Goal: Communication & Community: Participate in discussion

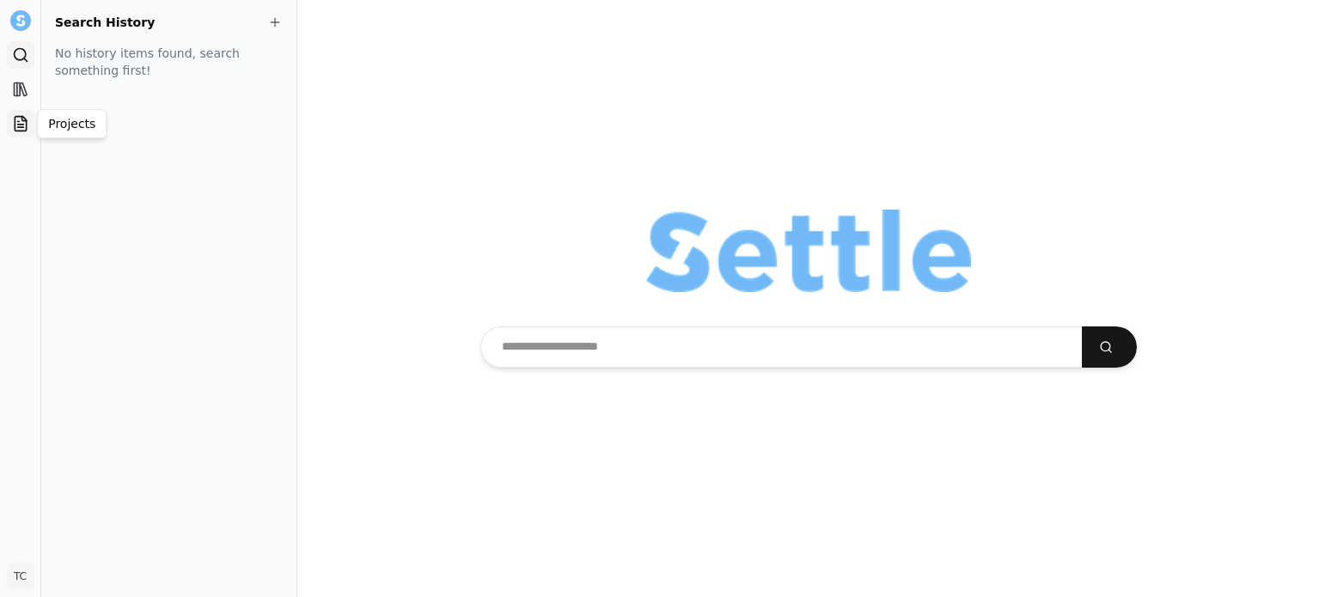
click at [24, 116] on icon at bounding box center [20, 123] width 17 height 17
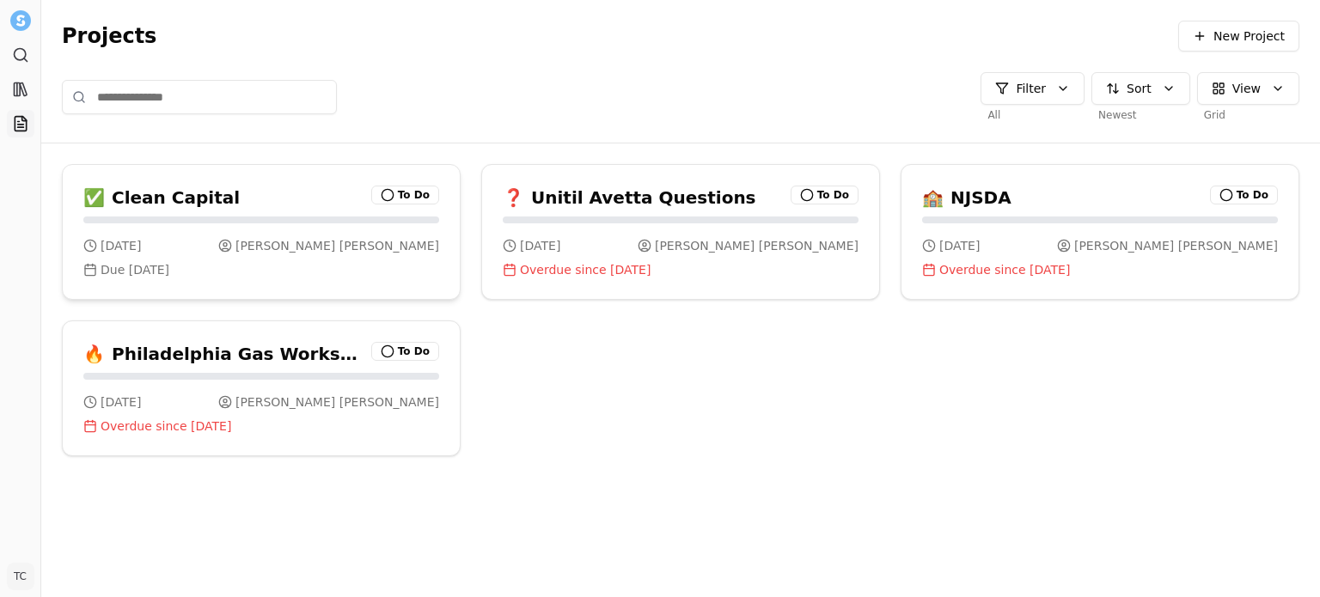
click at [246, 202] on div "✅ Clean Capital To Do" at bounding box center [261, 198] width 356 height 24
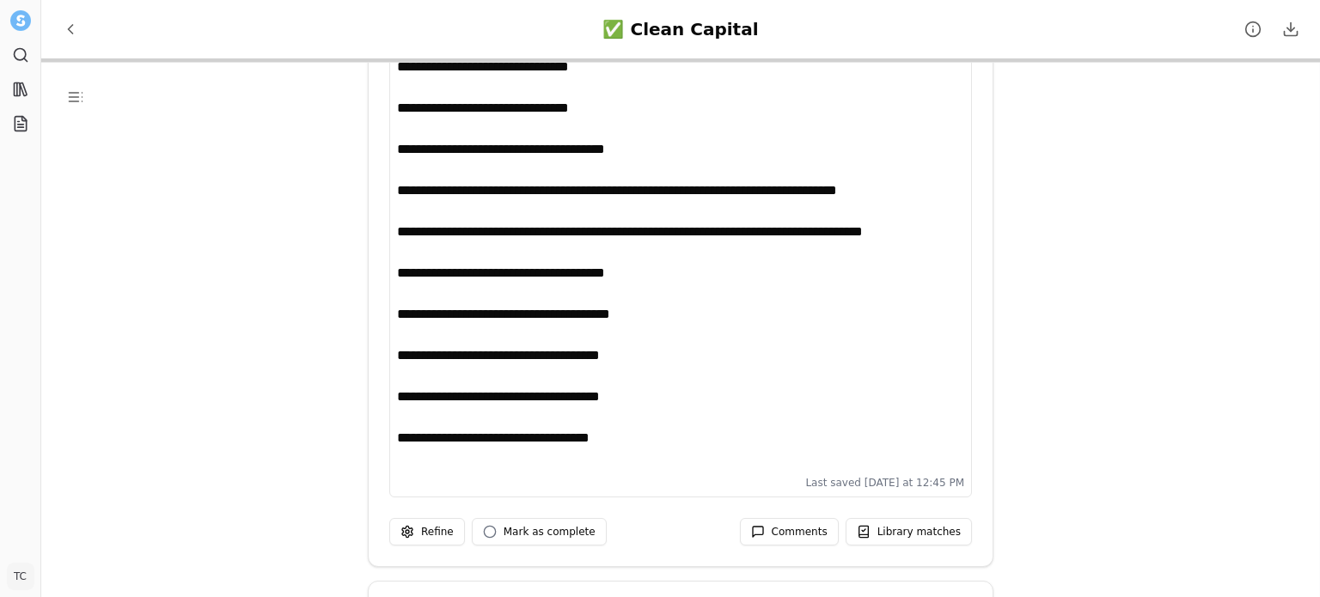
scroll to position [5434, 0]
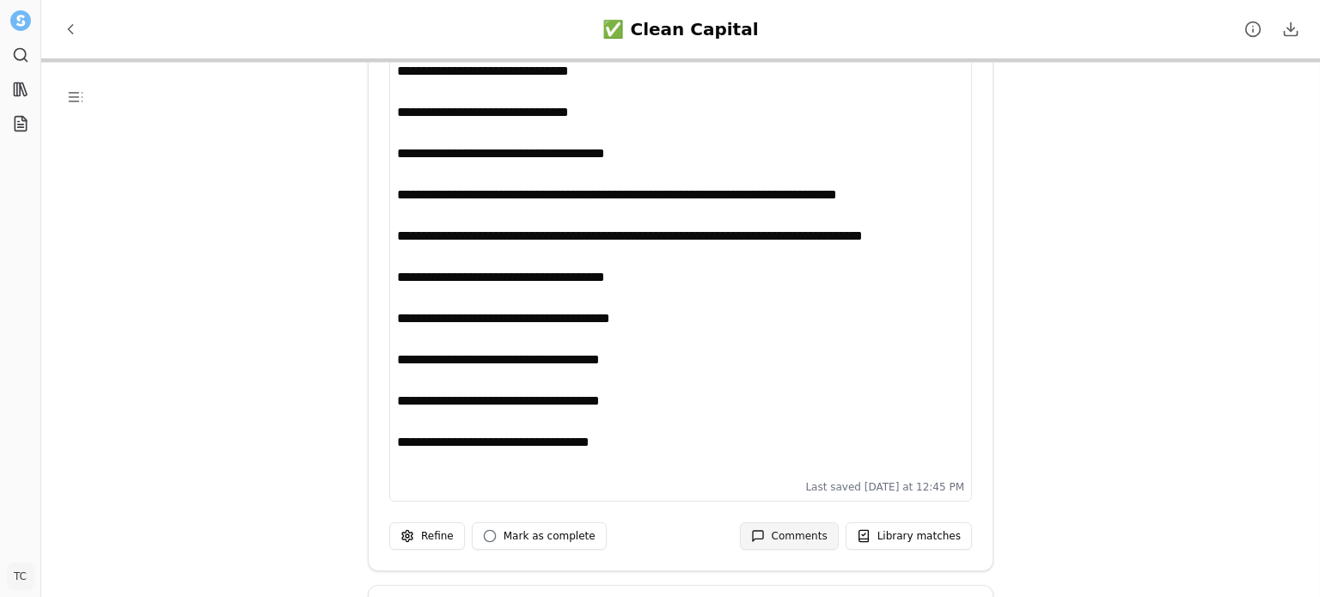
click at [804, 529] on span "Comments" at bounding box center [800, 536] width 56 height 14
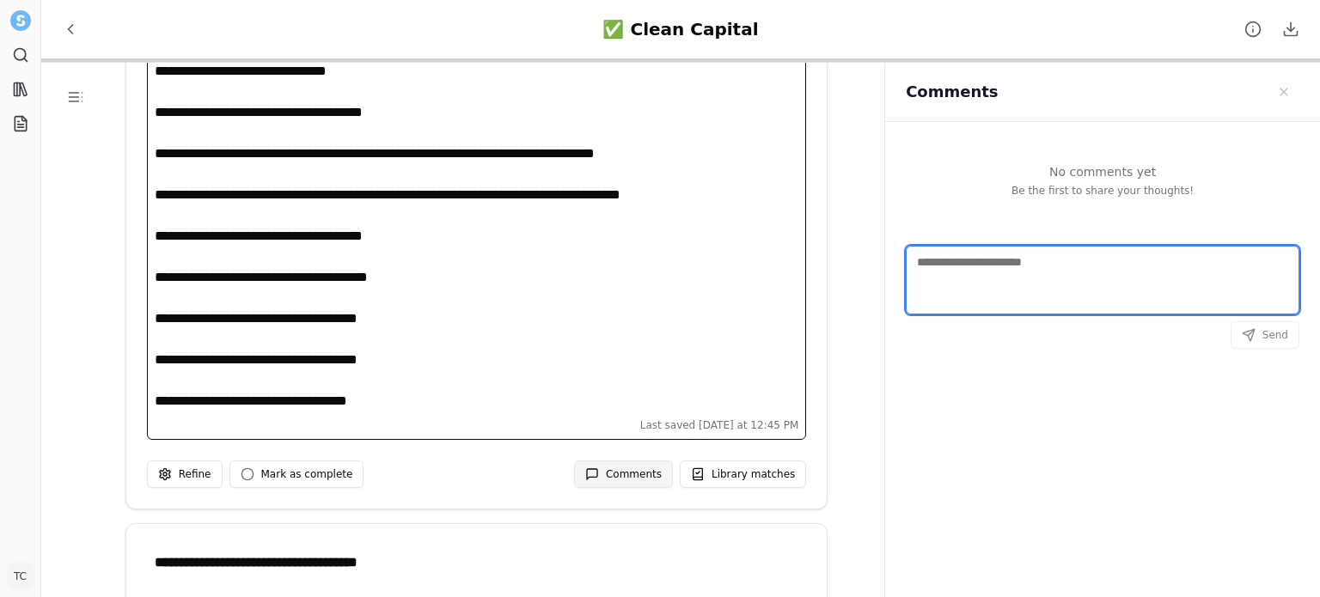
click at [951, 289] on textarea "Comments" at bounding box center [1103, 280] width 394 height 69
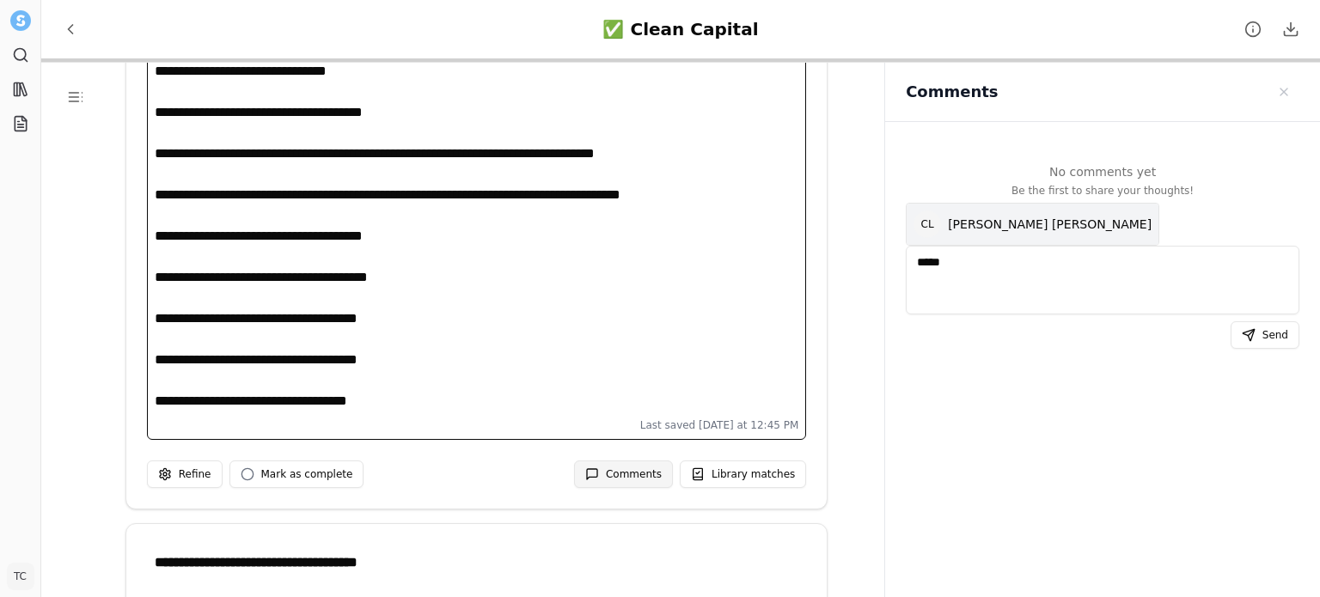
click at [972, 230] on span "[PERSON_NAME] [PERSON_NAME]" at bounding box center [1050, 224] width 204 height 17
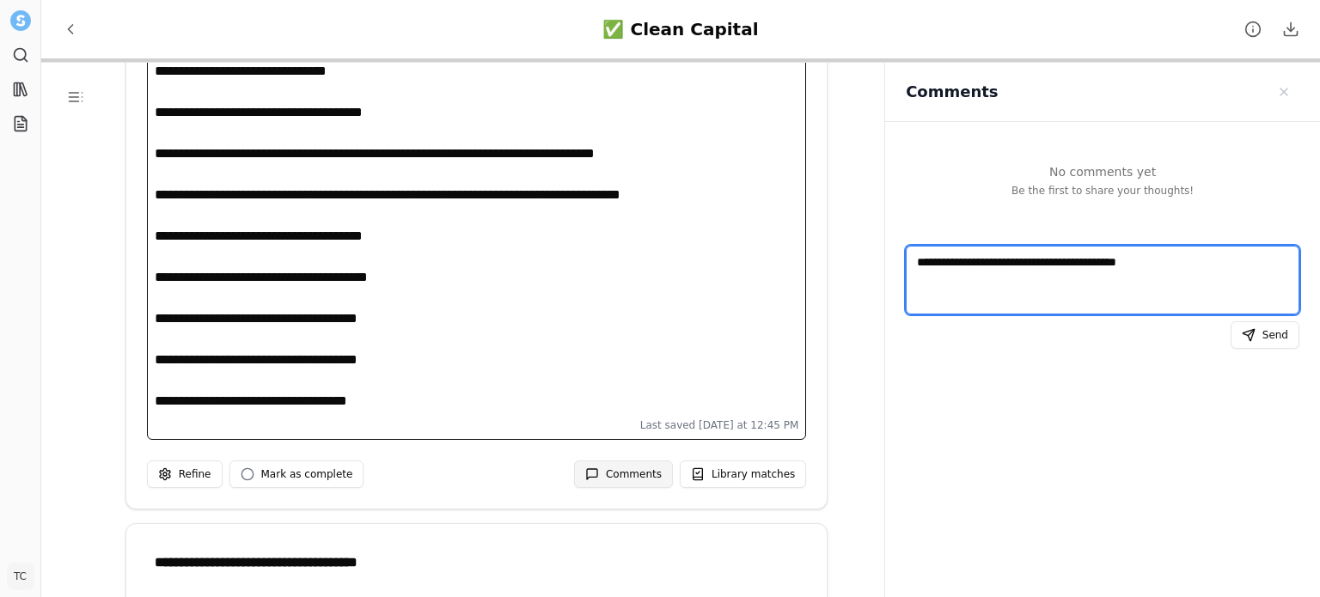
type textarea "**********"
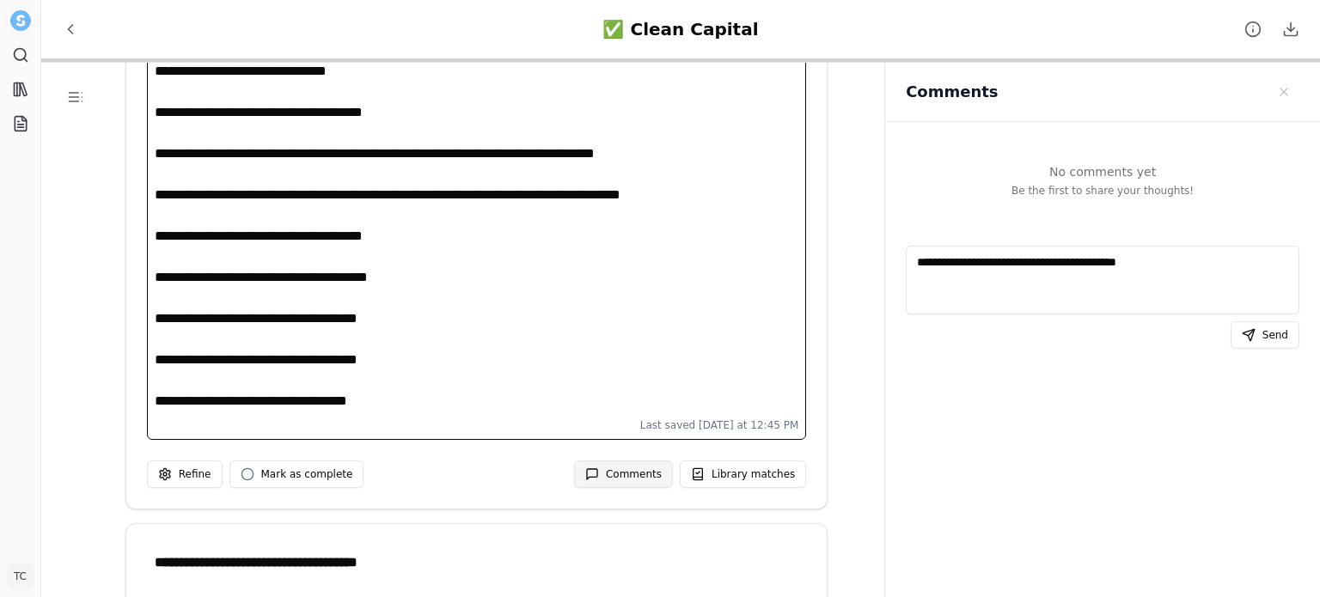
click at [1256, 328] on span "Comments" at bounding box center [1249, 335] width 14 height 14
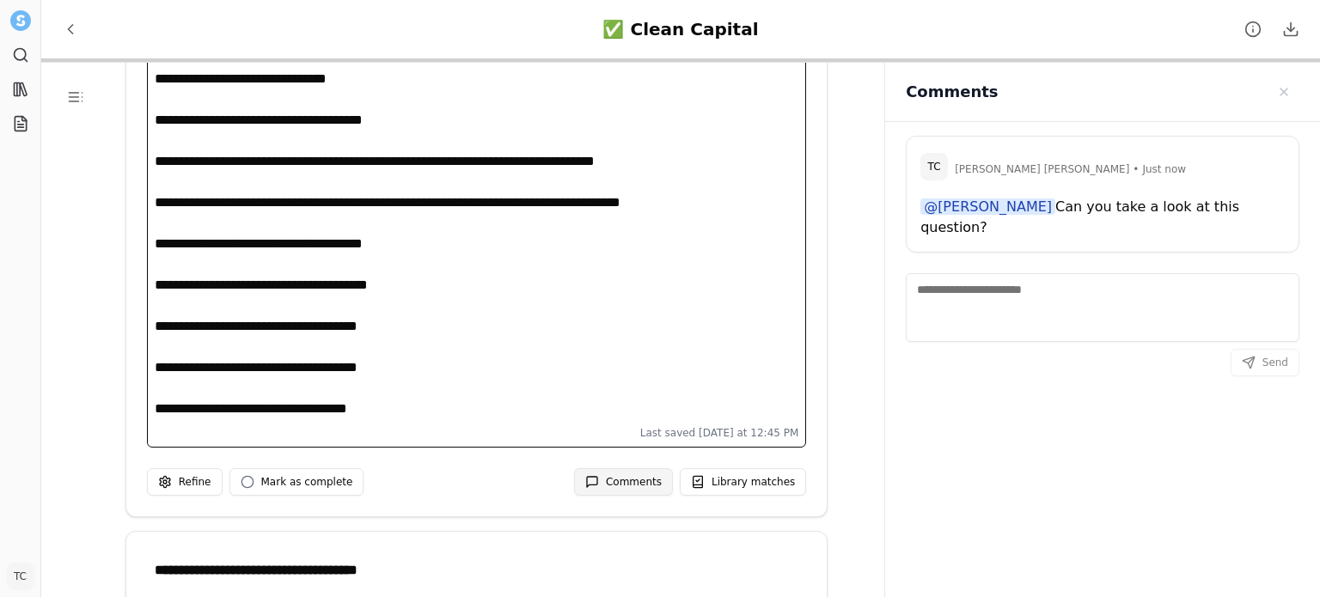
scroll to position [5427, 0]
click at [347, 288] on div "**********" at bounding box center [472, 181] width 634 height 474
drag, startPoint x: 441, startPoint y: 406, endPoint x: 272, endPoint y: 395, distance: 168.8
click at [272, 395] on div "**********" at bounding box center [472, 181] width 634 height 474
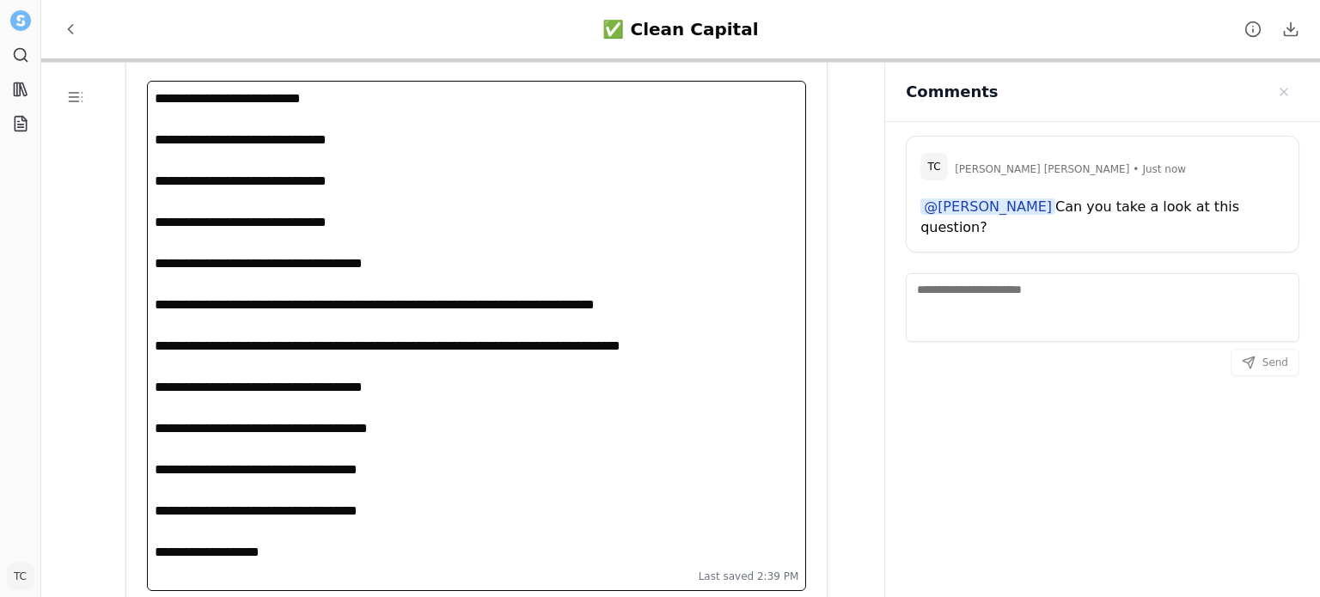
scroll to position [5290, 0]
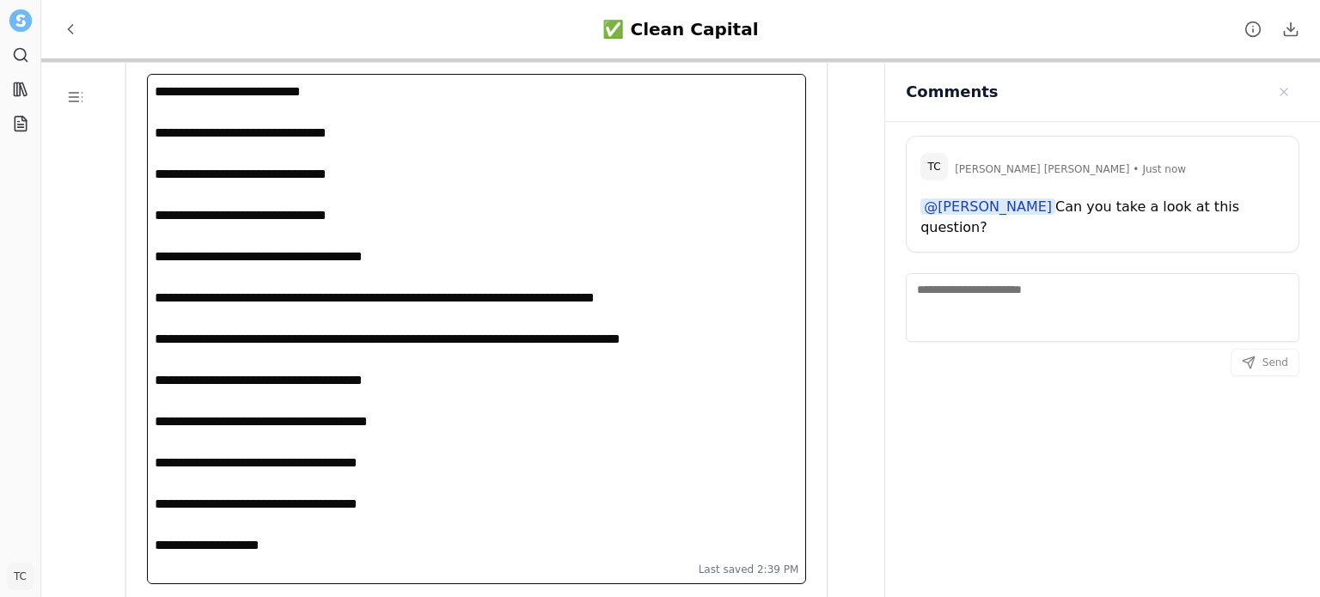
click at [13, 14] on img at bounding box center [20, 20] width 22 height 22
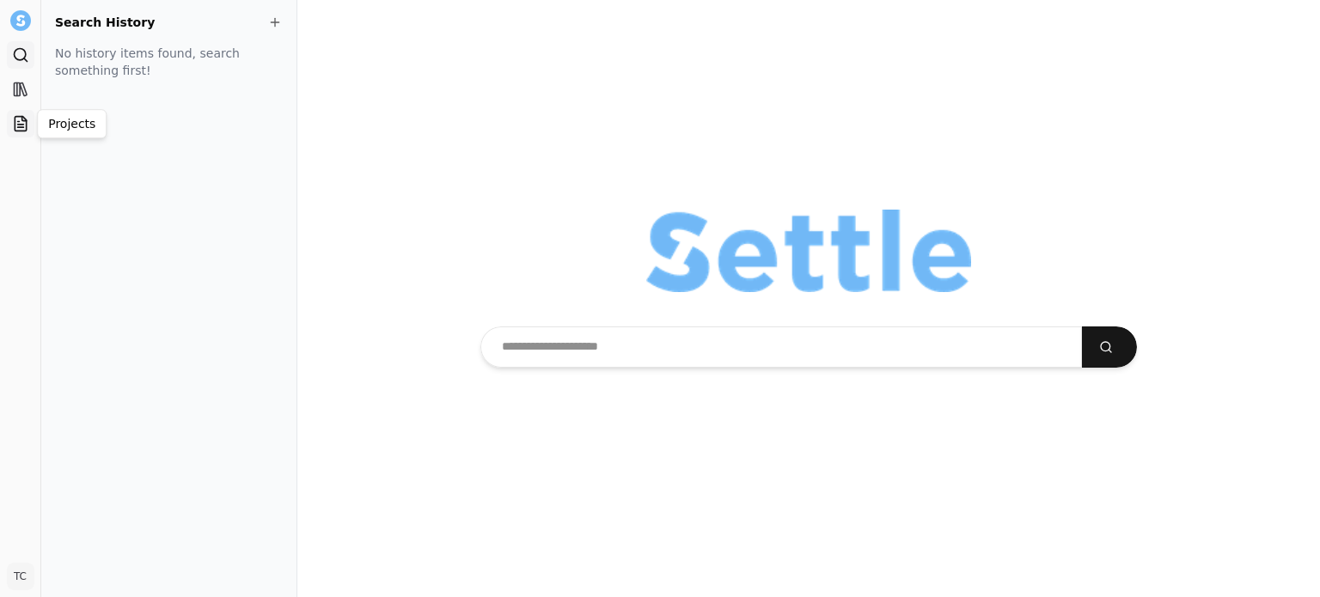
click at [14, 129] on icon at bounding box center [20, 123] width 17 height 17
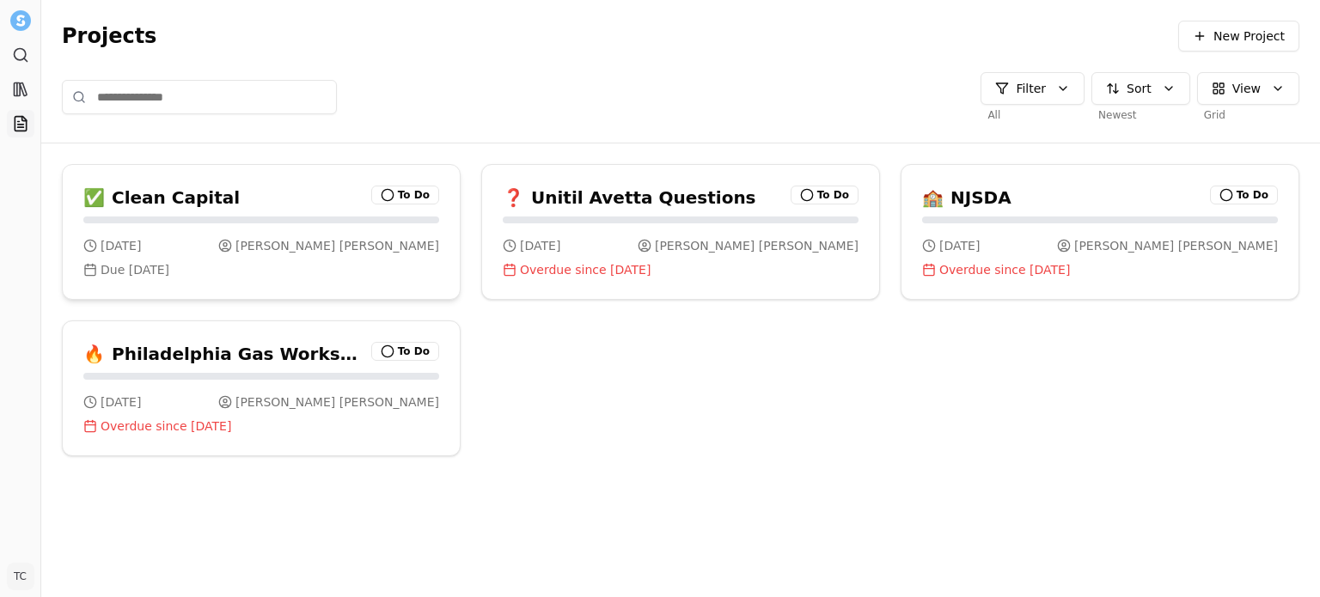
click at [255, 214] on div "✅ Clean Capital To Do" at bounding box center [261, 191] width 397 height 52
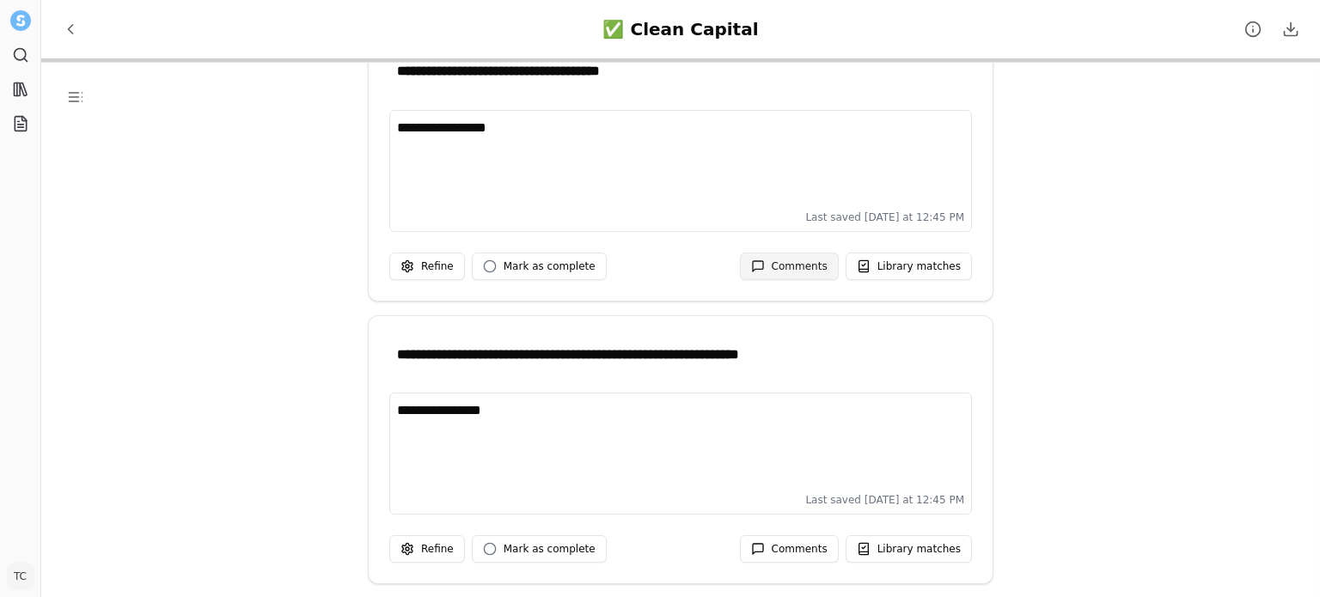
scroll to position [5986, 0]
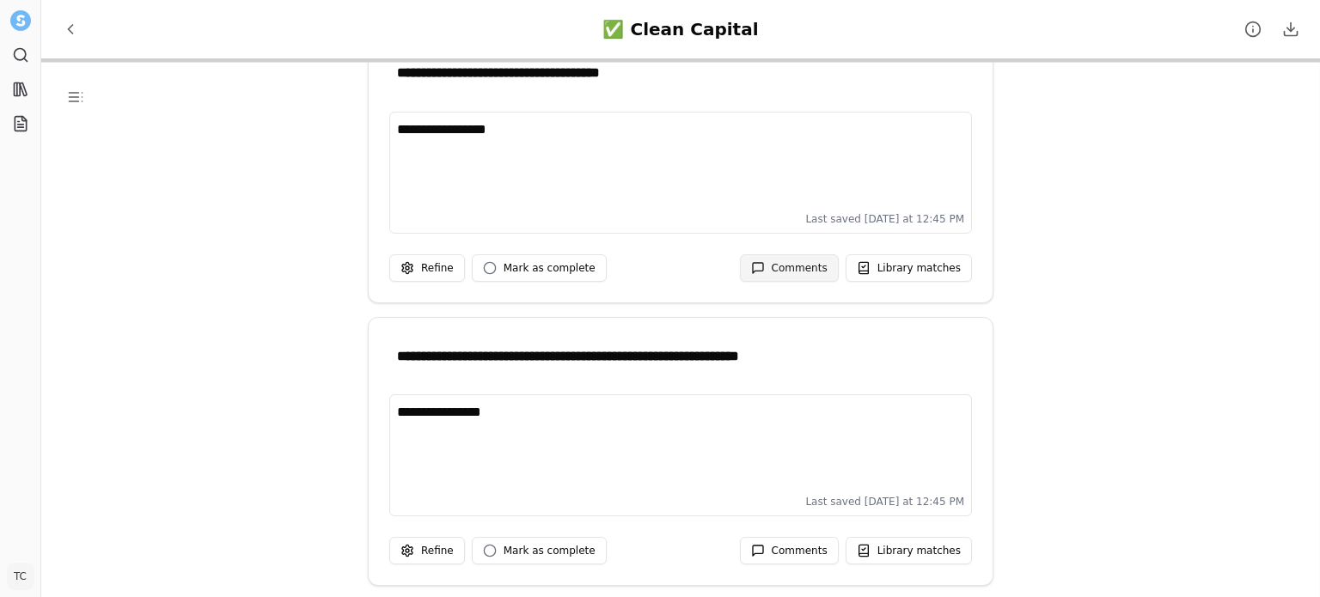
click at [798, 261] on span "Comments" at bounding box center [800, 268] width 56 height 14
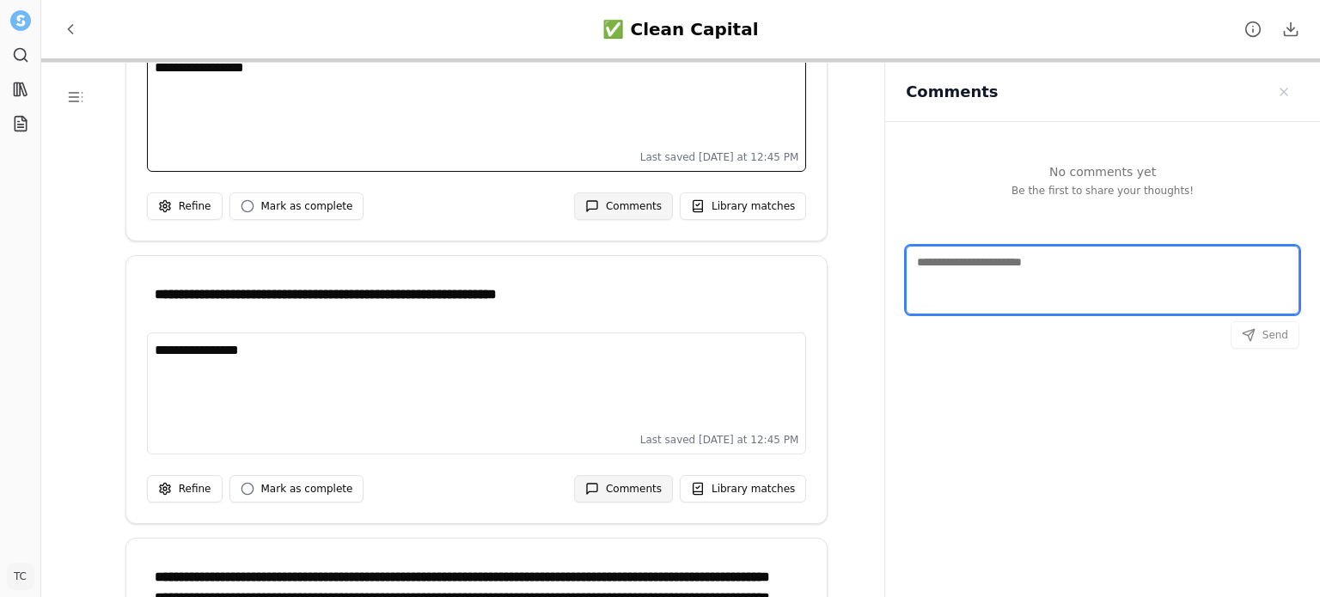
click at [950, 260] on textarea "Comments" at bounding box center [1103, 280] width 394 height 69
